Goal: Task Accomplishment & Management: Manage account settings

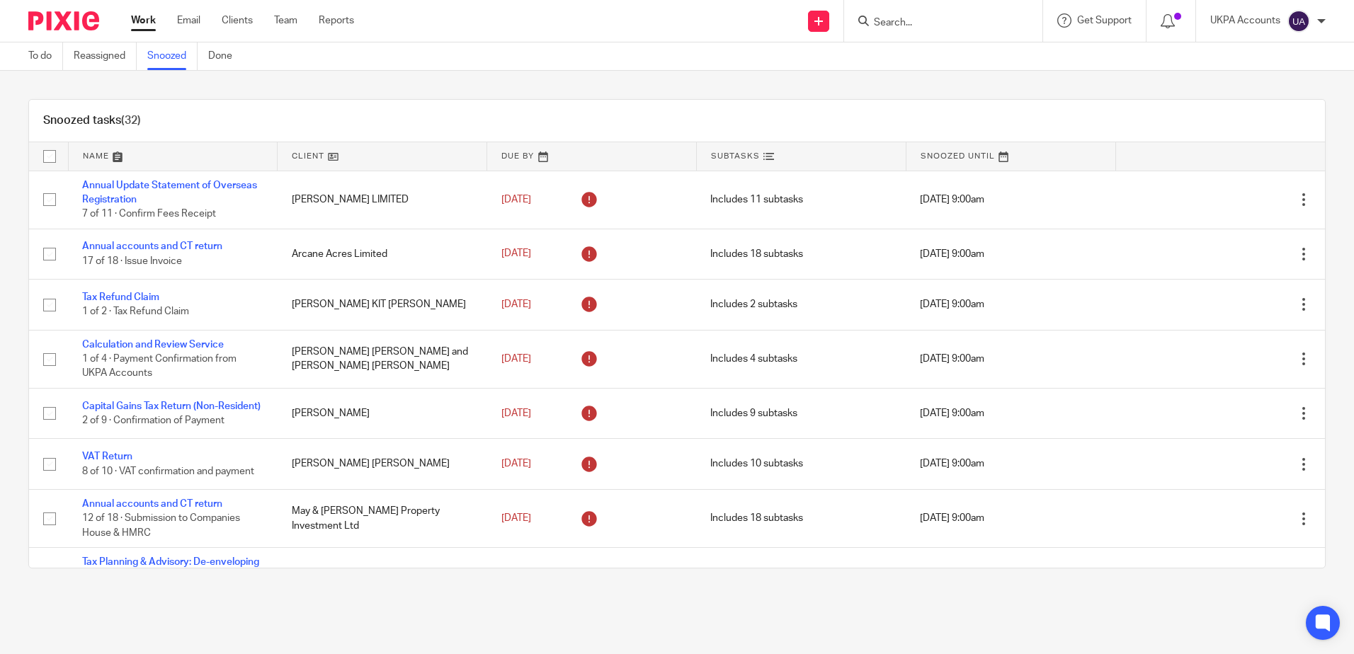
drag, startPoint x: 921, startPoint y: 96, endPoint x: 921, endPoint y: 81, distance: 14.9
click at [921, 96] on div "Snoozed tasks (32) Name Client Due By Subtasks Snoozed Until Annual Update Stat…" at bounding box center [677, 334] width 1354 height 526
click at [676, 99] on div "Snoozed tasks (32) Name Client Due By Subtasks Snoozed Until Annual Update Stat…" at bounding box center [676, 334] width 1297 height 470
click at [1015, 83] on div "Snoozed tasks (32) Name Client Due By Subtasks Snoozed Until Annual Update Stat…" at bounding box center [677, 334] width 1354 height 526
click at [399, 76] on div "Snoozed tasks (32) Name Client Due By Subtasks Snoozed Until Annual Update Stat…" at bounding box center [677, 334] width 1354 height 526
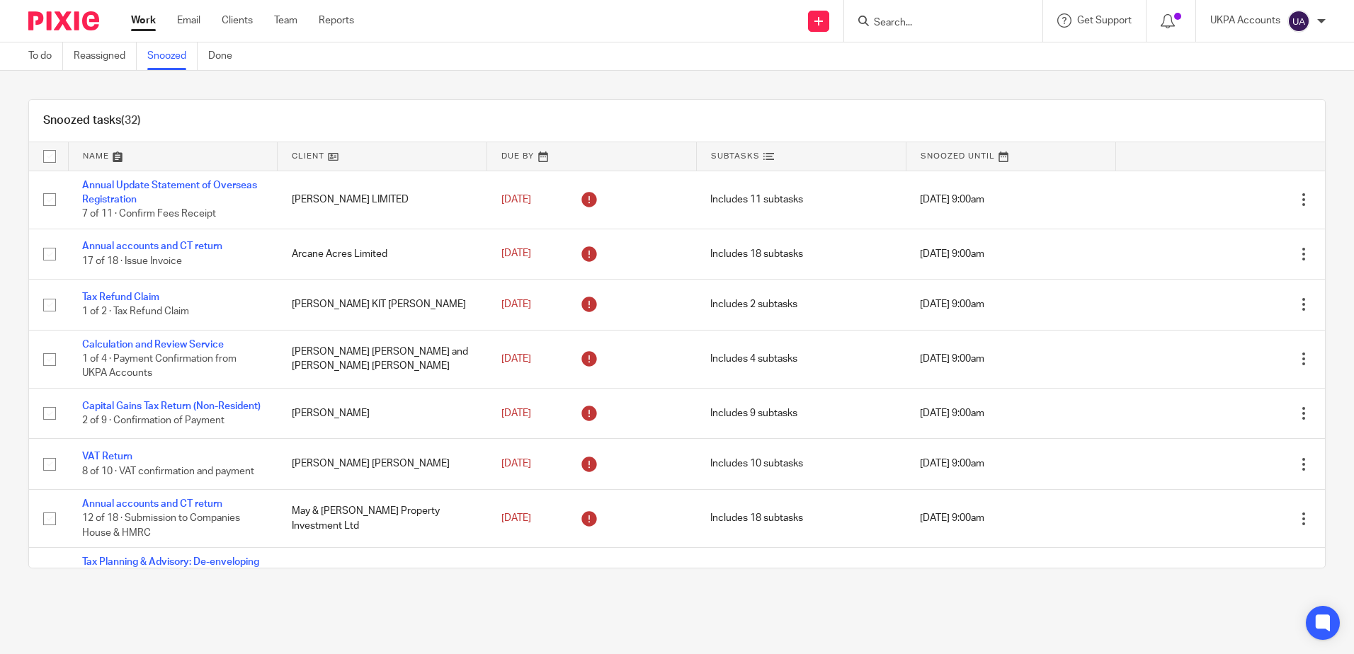
click at [292, 89] on div "Snoozed tasks (32) Name Client Due By Subtasks Snoozed Until Annual Update Stat…" at bounding box center [677, 334] width 1354 height 526
click at [208, 89] on div "Snoozed tasks (32) Name Client Due By Subtasks Snoozed Until Annual Update Stat…" at bounding box center [677, 334] width 1354 height 526
click at [205, 83] on div "Snoozed tasks (32) Name Client Due By Subtasks Snoozed Until Annual Update Stat…" at bounding box center [677, 334] width 1354 height 526
click at [710, 100] on div "Snoozed tasks (32)" at bounding box center [677, 121] width 1296 height 42
click at [630, 80] on div "Snoozed tasks (32) Name Client Due By Subtasks Snoozed Until Annual Update Stat…" at bounding box center [677, 334] width 1354 height 526
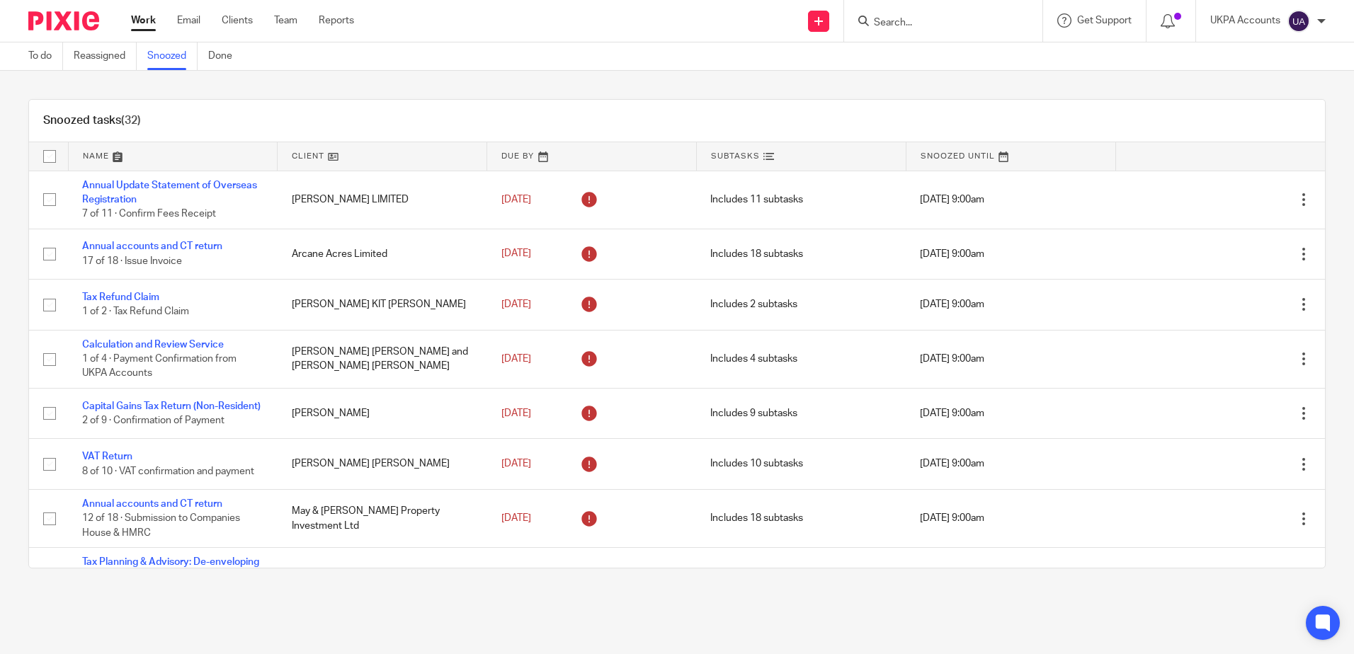
click at [779, 90] on div "Snoozed tasks (32) Name Client Due By Subtasks Snoozed Until Annual Update Stat…" at bounding box center [677, 334] width 1354 height 526
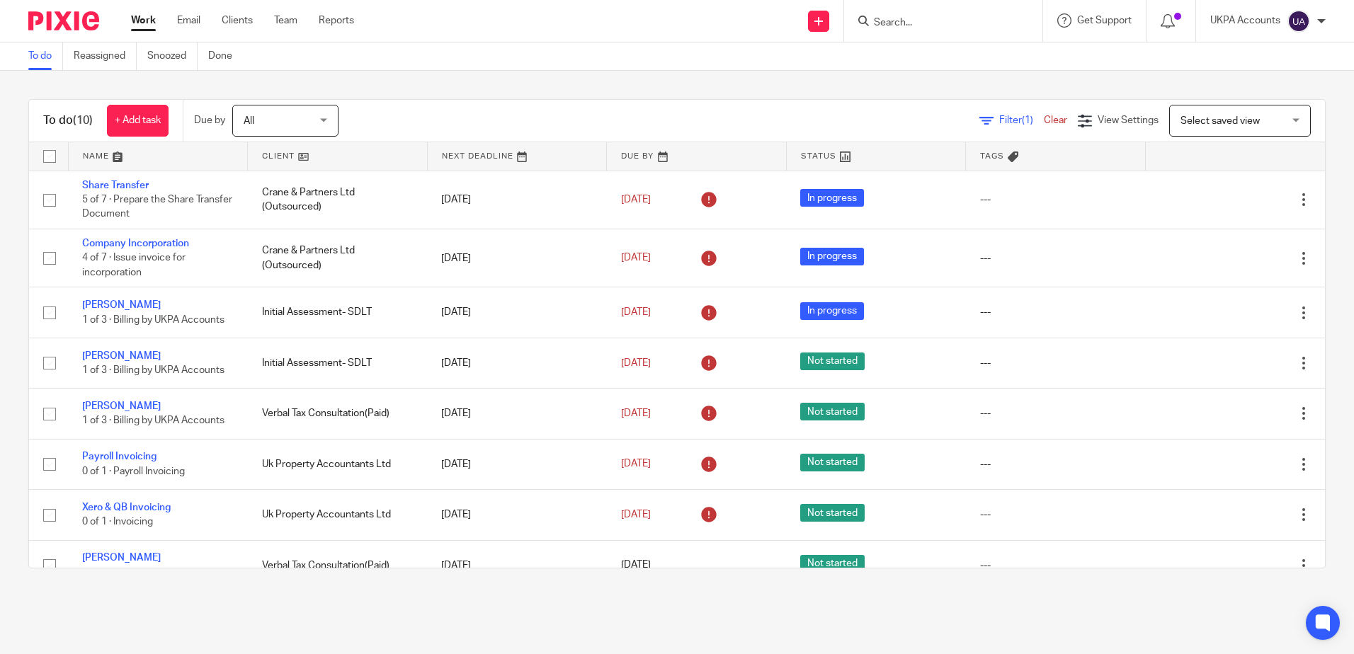
click at [581, 62] on div "To do Reassigned Snoozed Done" at bounding box center [677, 56] width 1354 height 28
drag, startPoint x: 762, startPoint y: 74, endPoint x: 652, endPoint y: 47, distance: 113.0
click at [762, 74] on div "To do (10) + Add task Due by All All Today Tomorrow This week Next week This mo…" at bounding box center [677, 334] width 1354 height 526
click at [537, 81] on div "To do (10) + Add task Due by All All Today Tomorrow This week Next week This mo…" at bounding box center [677, 334] width 1354 height 526
drag, startPoint x: 40, startPoint y: 86, endPoint x: 53, endPoint y: 69, distance: 21.2
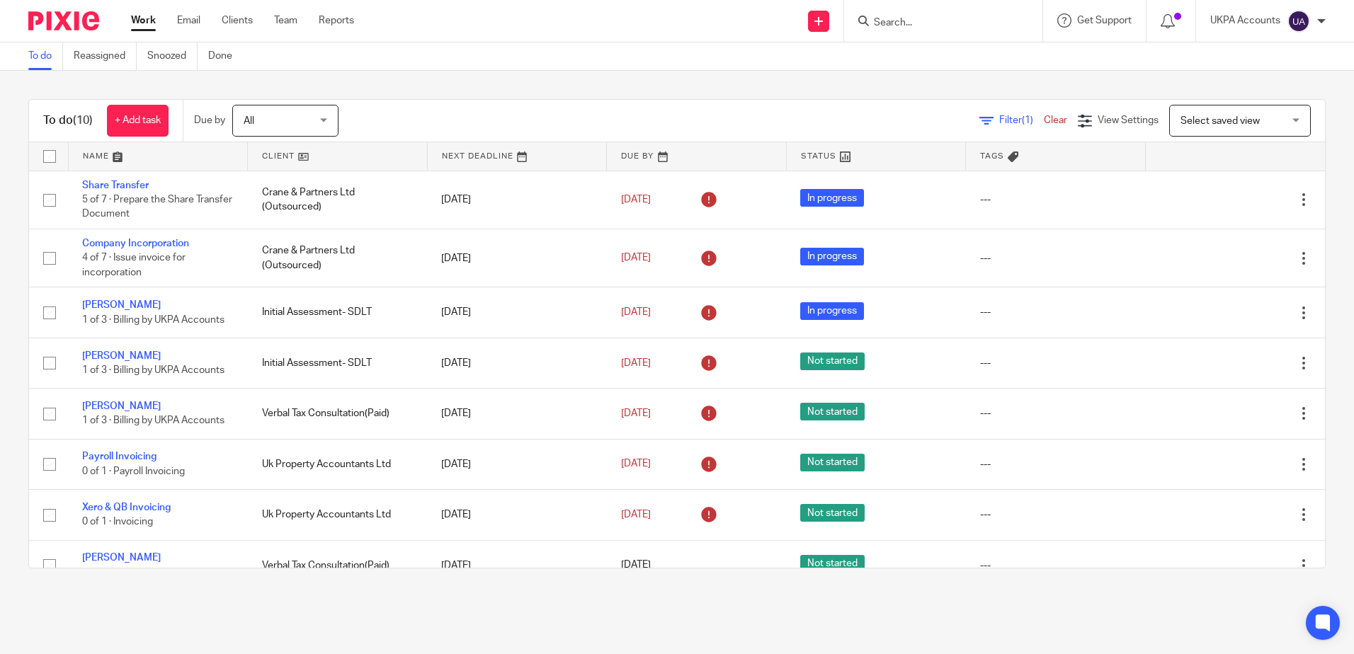
click at [40, 86] on div "To do (10) + Add task Due by All All Today Tomorrow This week Next week This mo…" at bounding box center [677, 334] width 1354 height 526
click at [258, 75] on div "To do (10) + Add task Due by All All Today Tomorrow This week Next week This mo…" at bounding box center [677, 334] width 1354 height 526
click at [240, 28] on link "Clients" at bounding box center [237, 20] width 31 height 14
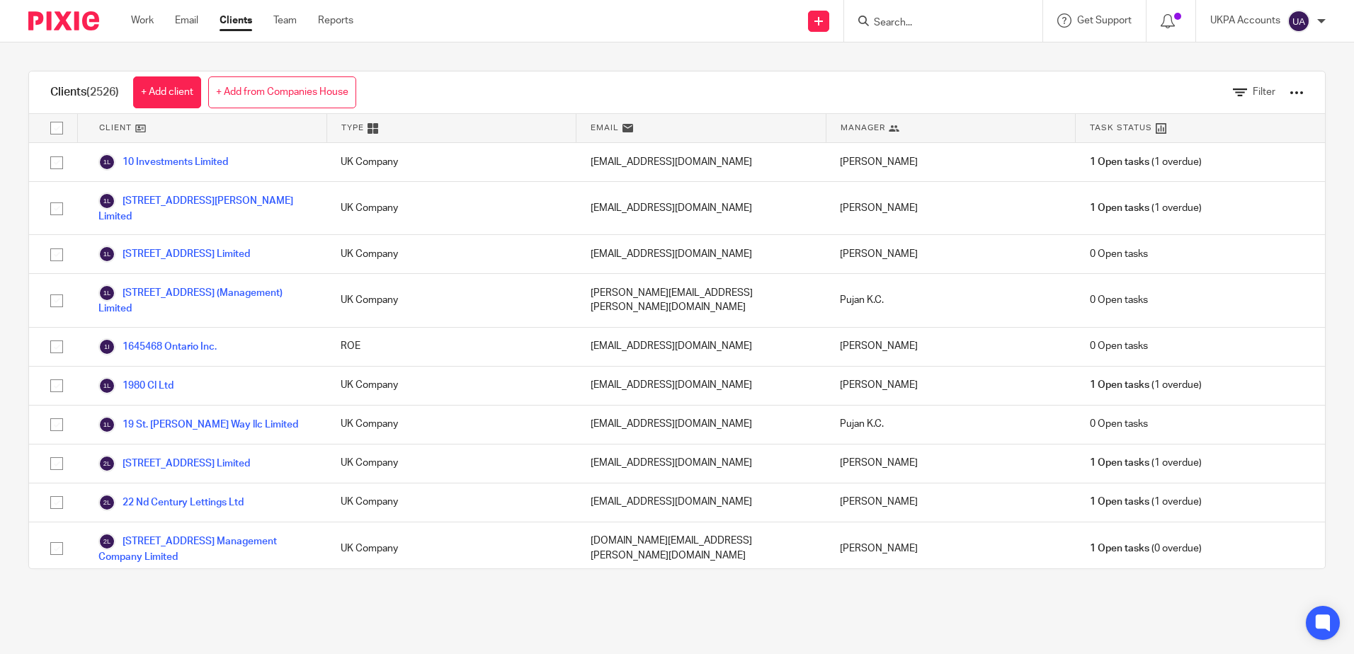
click at [1290, 91] on div at bounding box center [1297, 93] width 14 height 14
click at [1169, 170] on link "Export clients to CSV file" at bounding box center [1182, 167] width 197 height 21
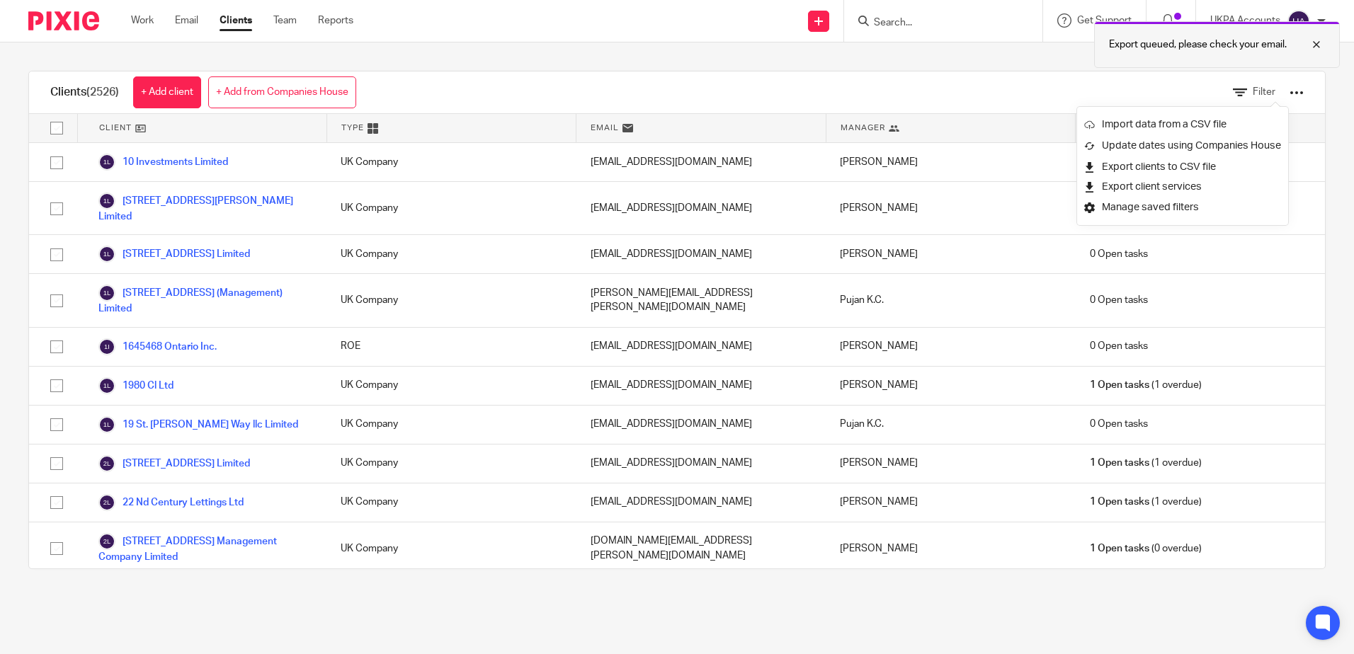
click at [1317, 43] on div at bounding box center [1306, 44] width 38 height 17
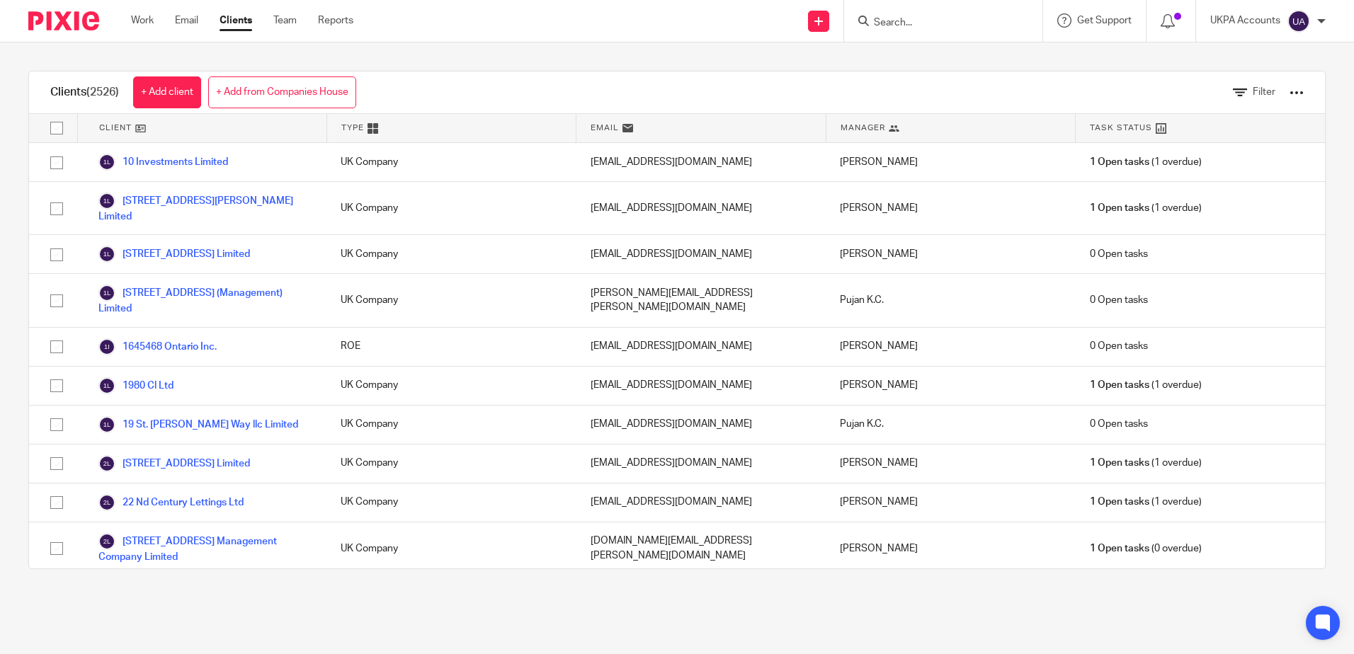
click at [1229, 82] on div "Filter" at bounding box center [1258, 93] width 92 height 42
click at [1233, 91] on link "Filter" at bounding box center [1254, 92] width 42 height 15
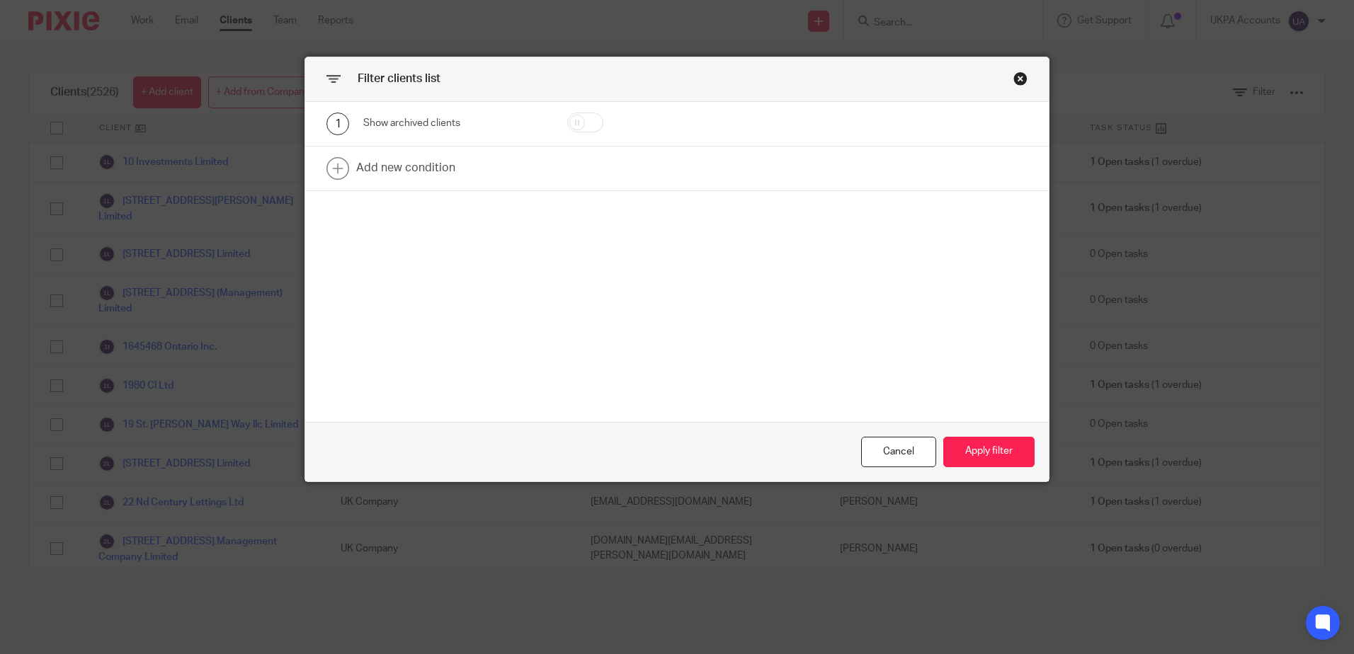
click at [572, 122] on input "checkbox" at bounding box center [585, 123] width 36 height 20
checkbox input "true"
click at [978, 450] on button "Apply filter" at bounding box center [988, 452] width 91 height 30
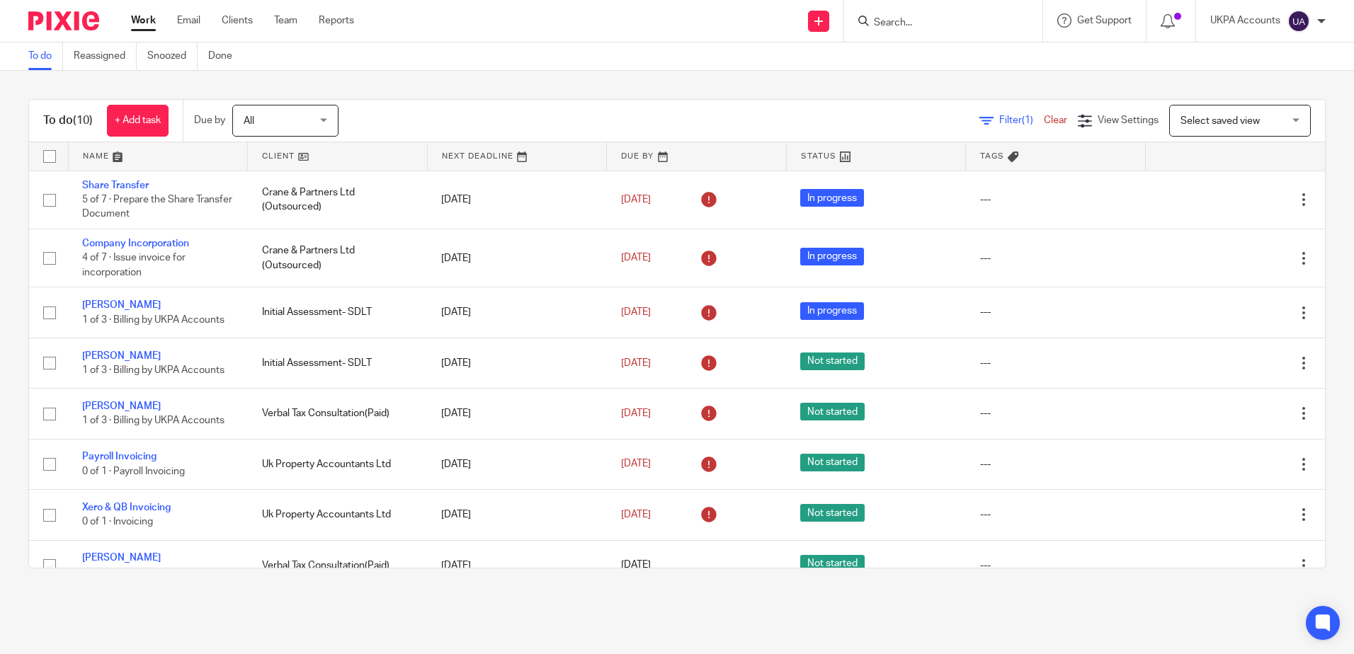
click at [1086, 84] on div "To do (10) + Add task Due by All All Today Tomorrow This week Next week This mo…" at bounding box center [677, 334] width 1354 height 526
click at [309, 81] on div "To do (10) + Add task Due by All All Today Tomorrow This week Next week This mo…" at bounding box center [677, 334] width 1354 height 526
click at [718, 89] on div "To do (10) + Add task Due by All All Today Tomorrow This week Next week This mo…" at bounding box center [677, 334] width 1354 height 526
click at [240, 21] on link "Clients" at bounding box center [237, 20] width 31 height 14
click at [226, 16] on link "Clients" at bounding box center [237, 20] width 31 height 14
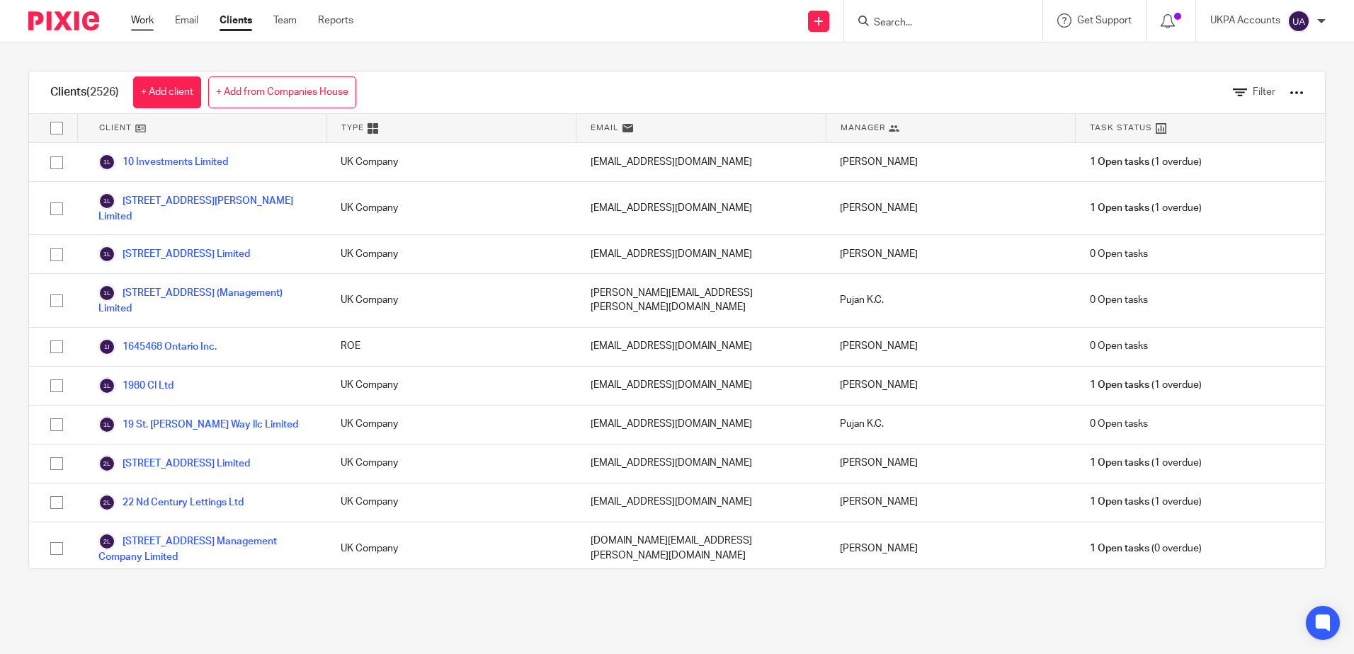
click at [137, 25] on link "Work" at bounding box center [142, 20] width 23 height 14
click at [339, 57] on div "Clients (2526) + Add client + Add from Companies House Filter Client Type Email…" at bounding box center [677, 319] width 1354 height 555
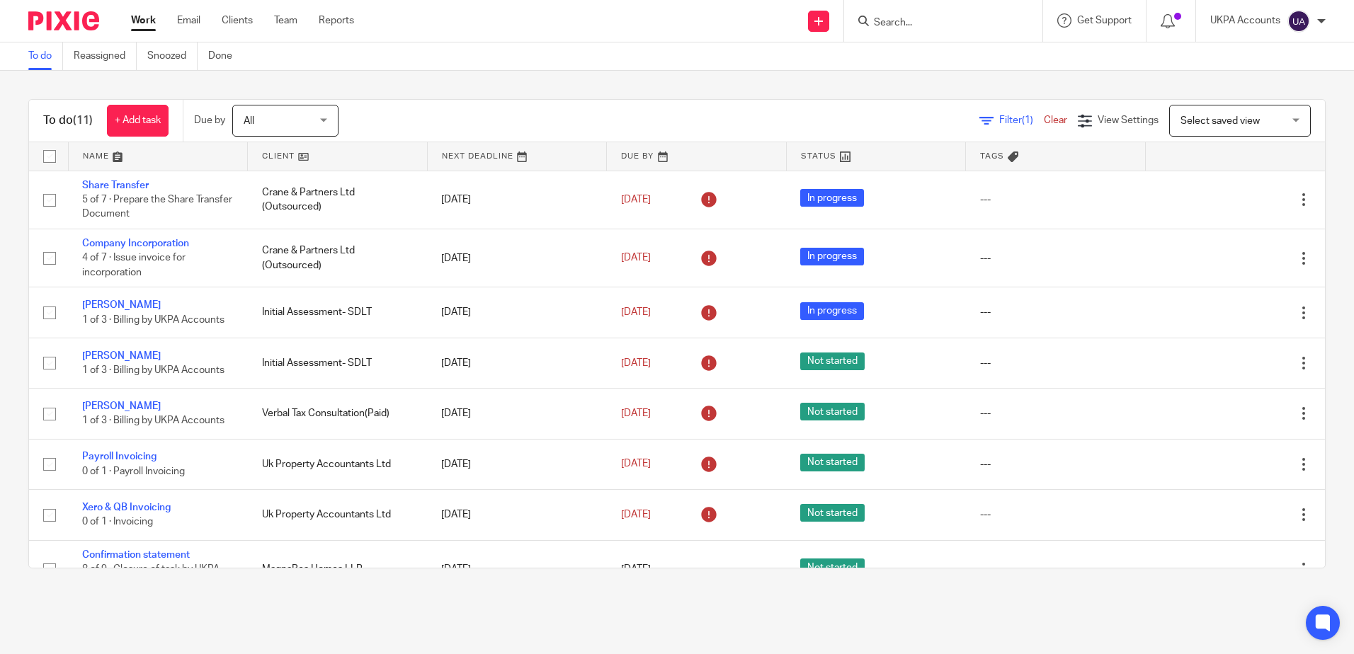
click at [661, 89] on div "To do (11) + Add task Due by All All [DATE] [DATE] This week Next week This mon…" at bounding box center [677, 334] width 1354 height 526
